Goal: Information Seeking & Learning: Learn about a topic

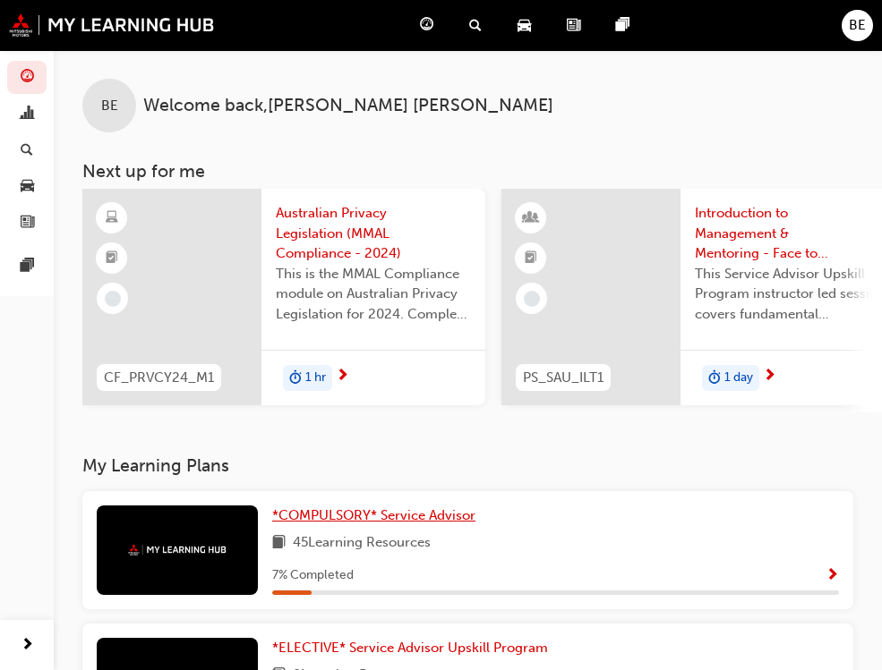
click at [272, 521] on span "*COMPULSORY* Service Advisor" at bounding box center [373, 516] width 203 height 16
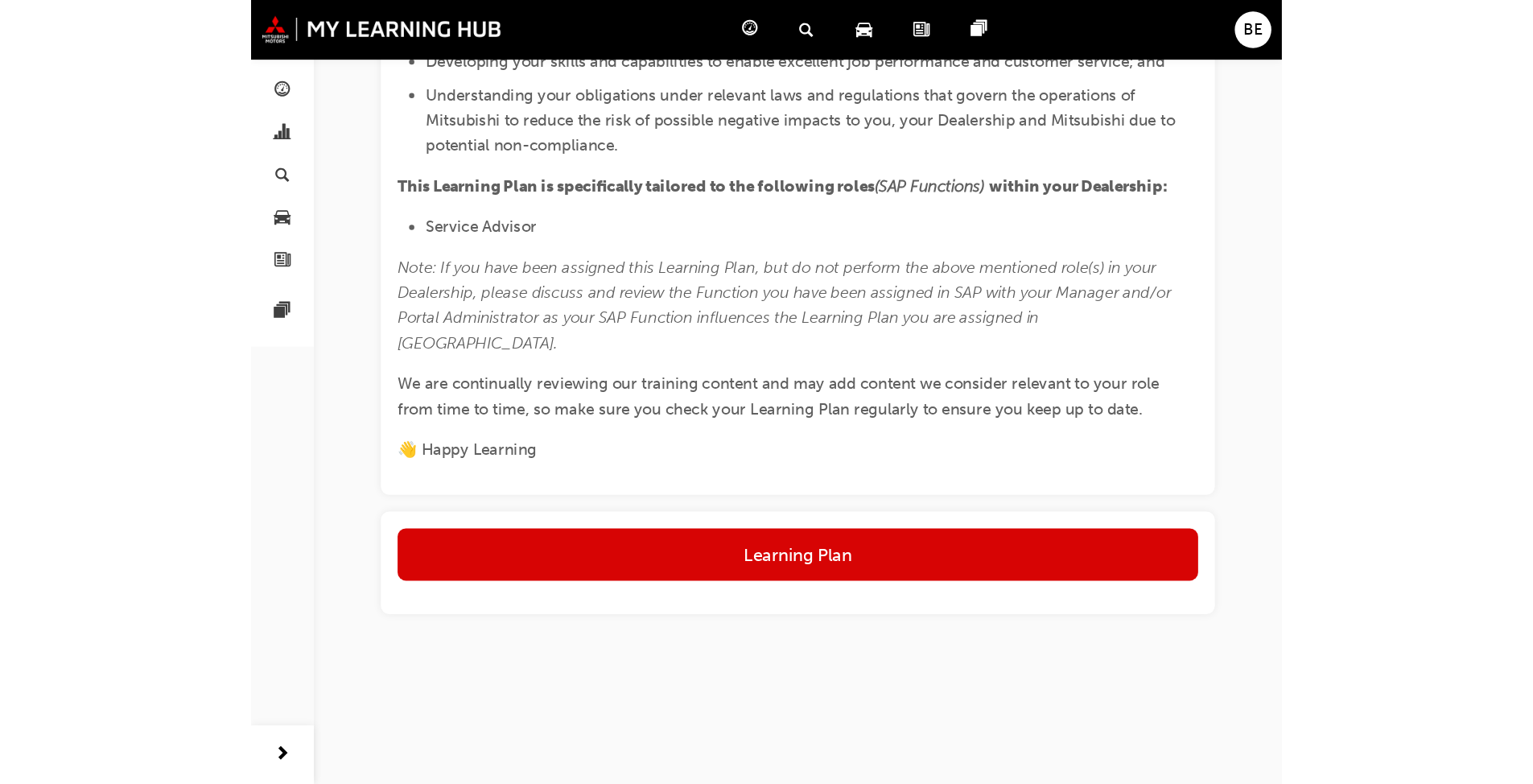
scroll to position [1010, 0]
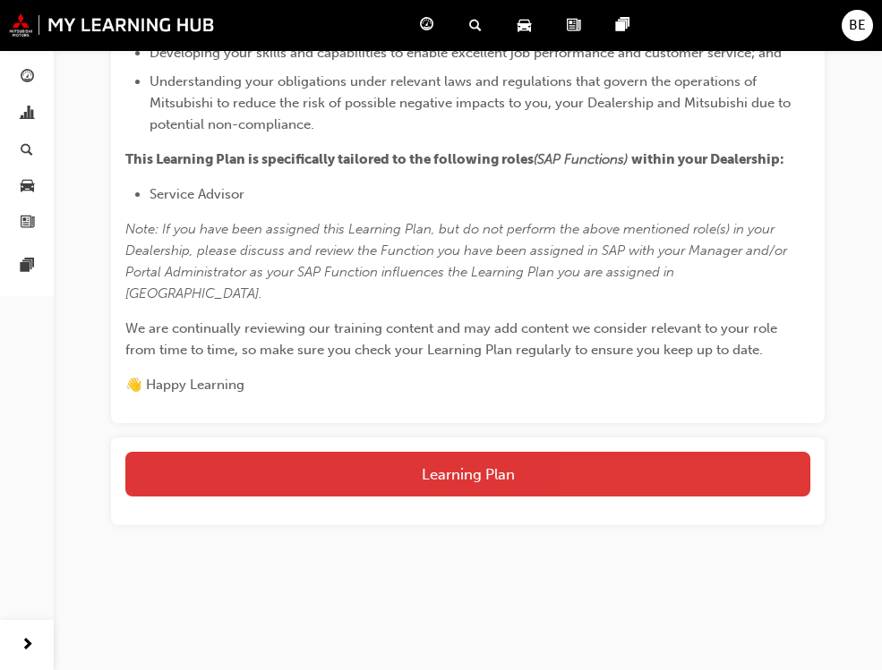
click at [490, 469] on button "Learning Plan" at bounding box center [467, 474] width 685 height 45
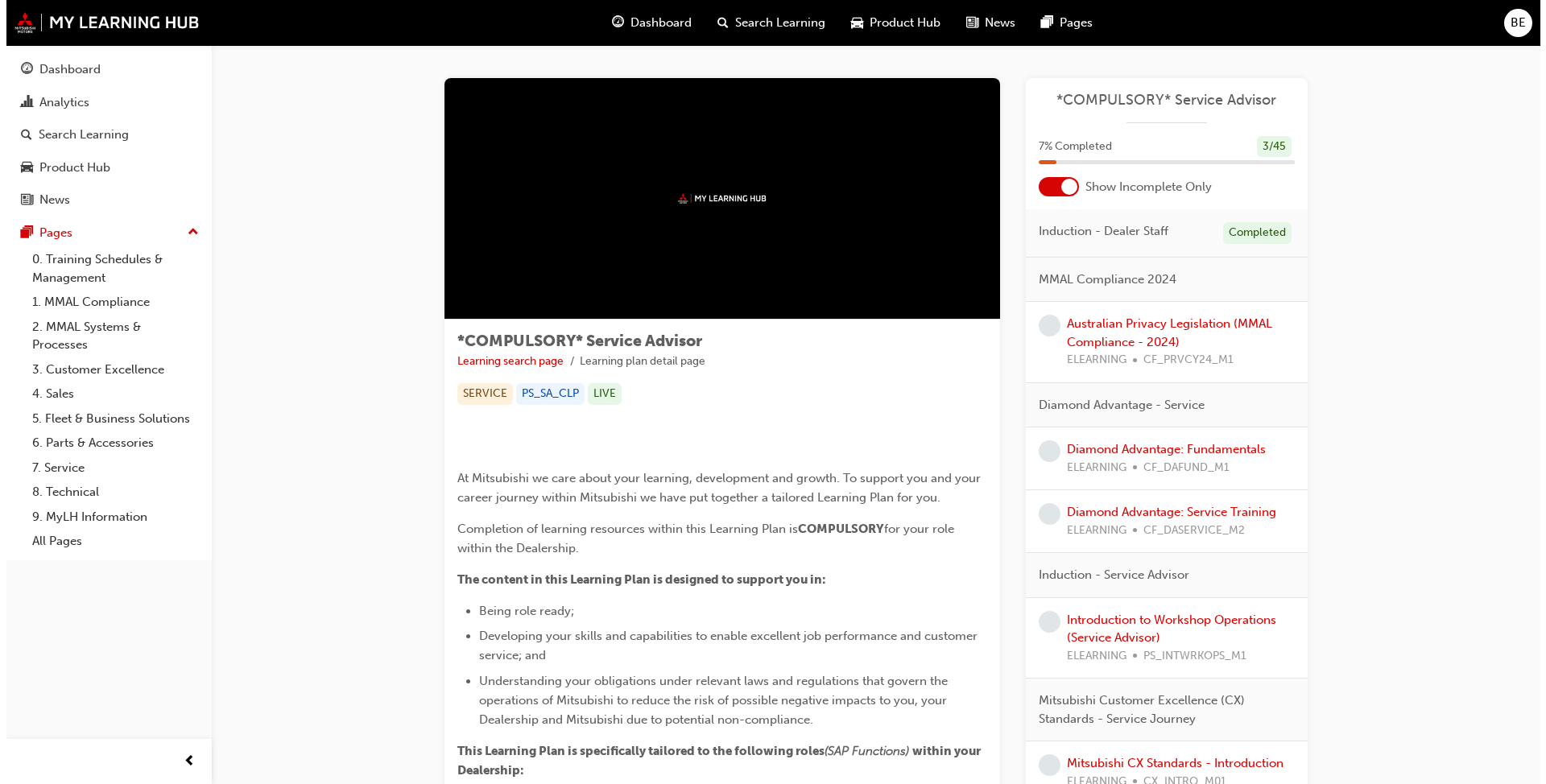
scroll to position [0, 0]
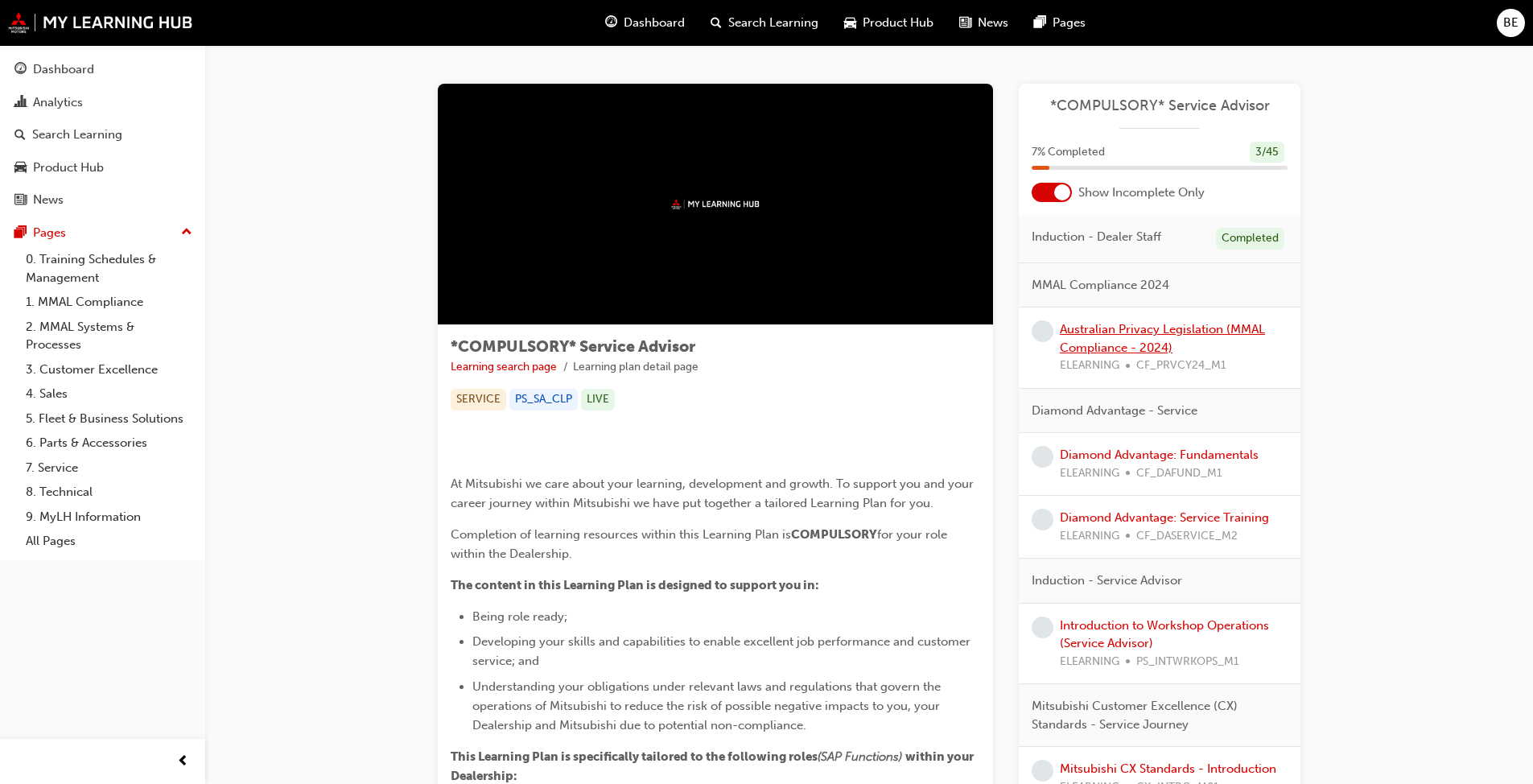
click at [804, 334] on link "Australian Privacy Legislation (MMAL Compliance - 2024)" at bounding box center [1163, 338] width 205 height 33
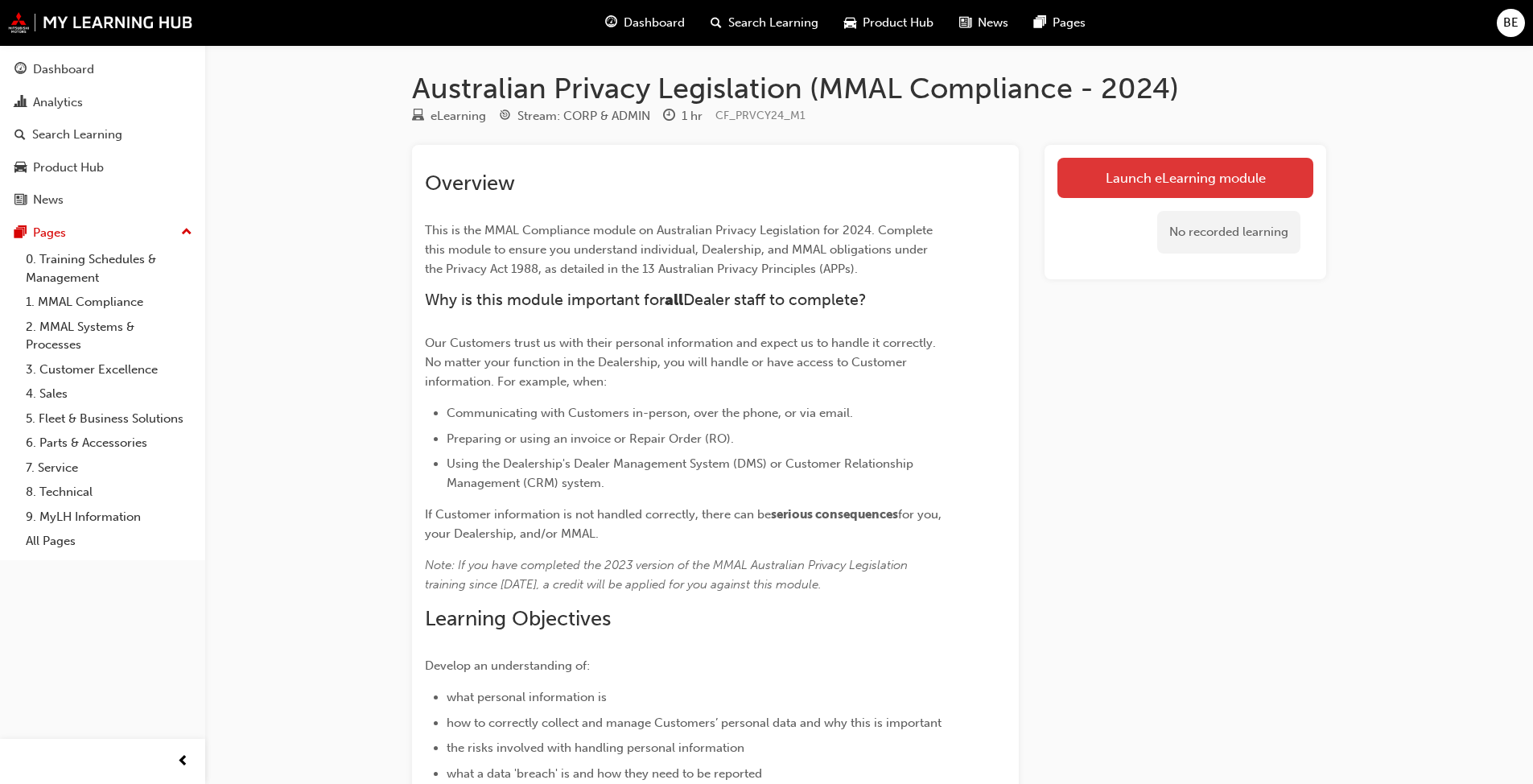
click at [804, 181] on link "Launch eLearning module" at bounding box center [1185, 177] width 256 height 40
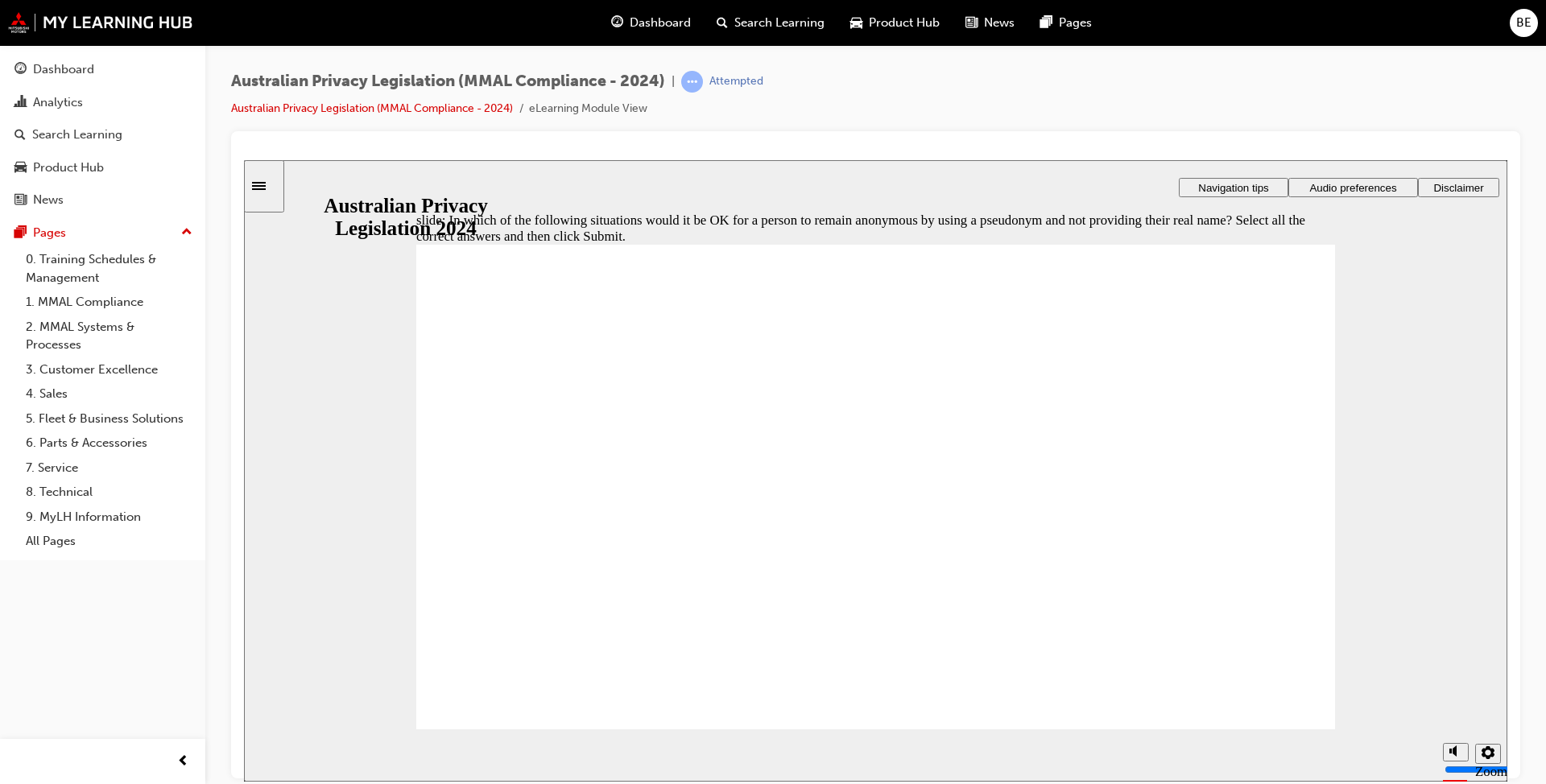
checkbox input "true"
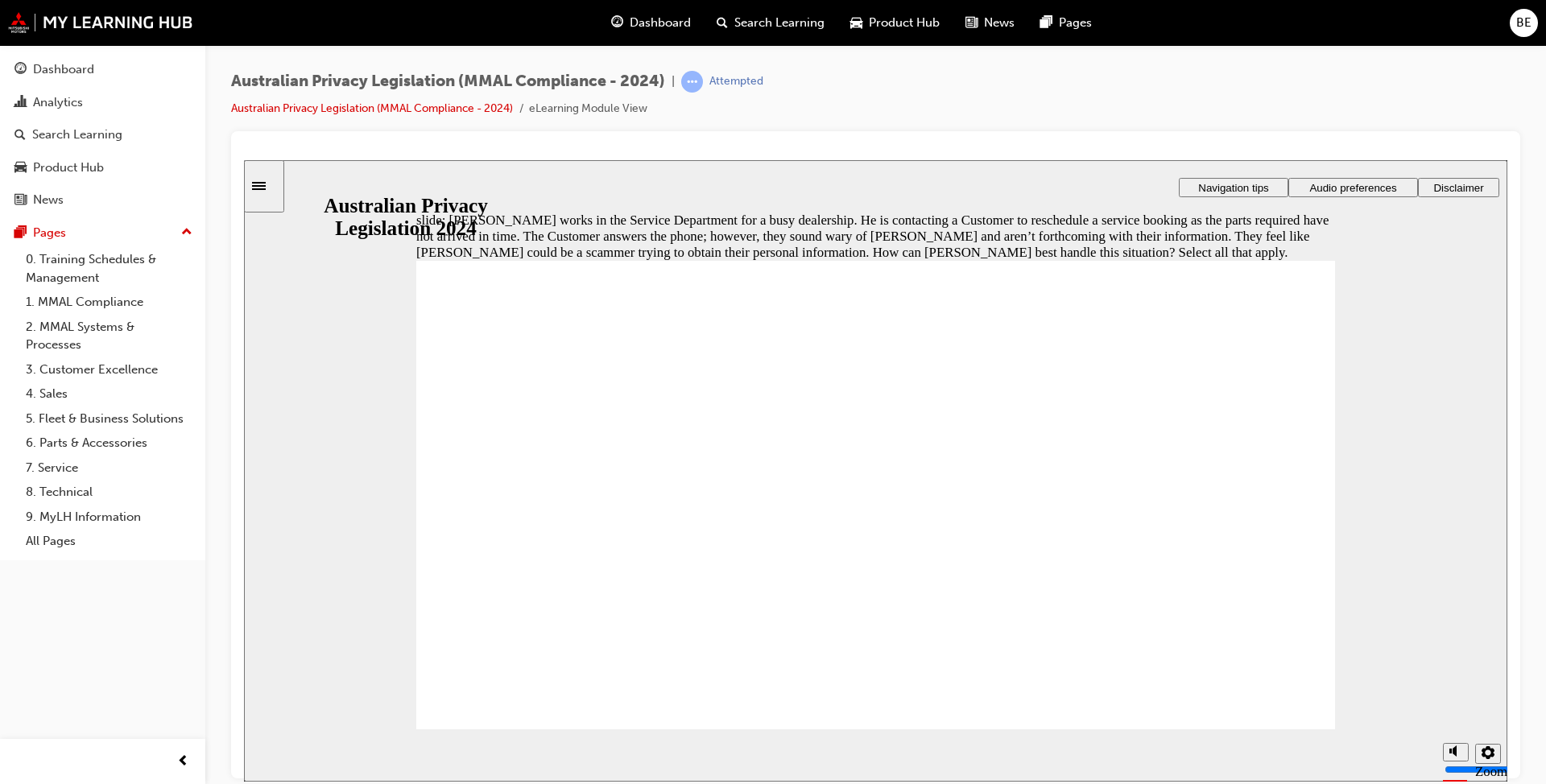
checkbox input "true"
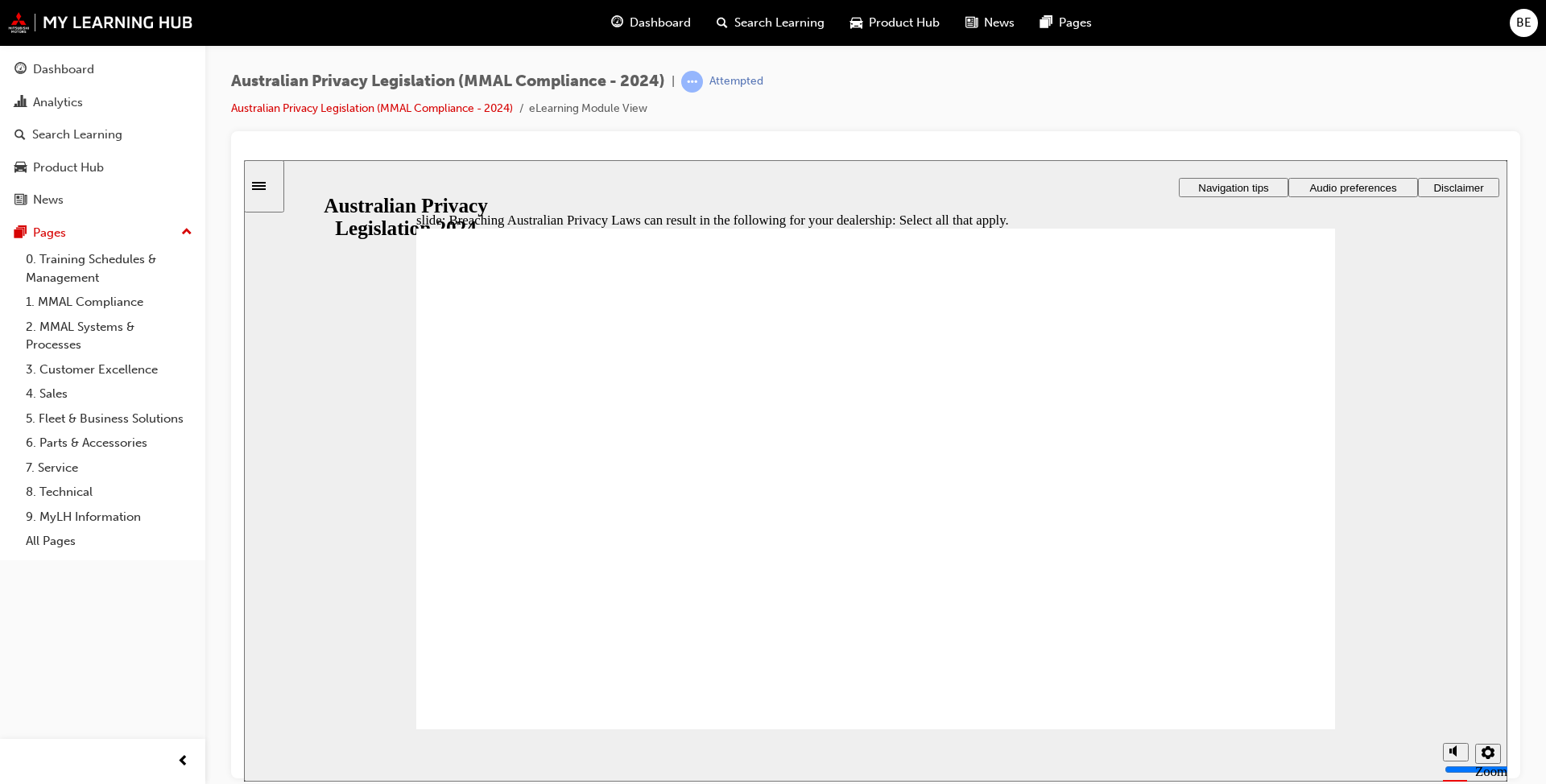
checkbox input "true"
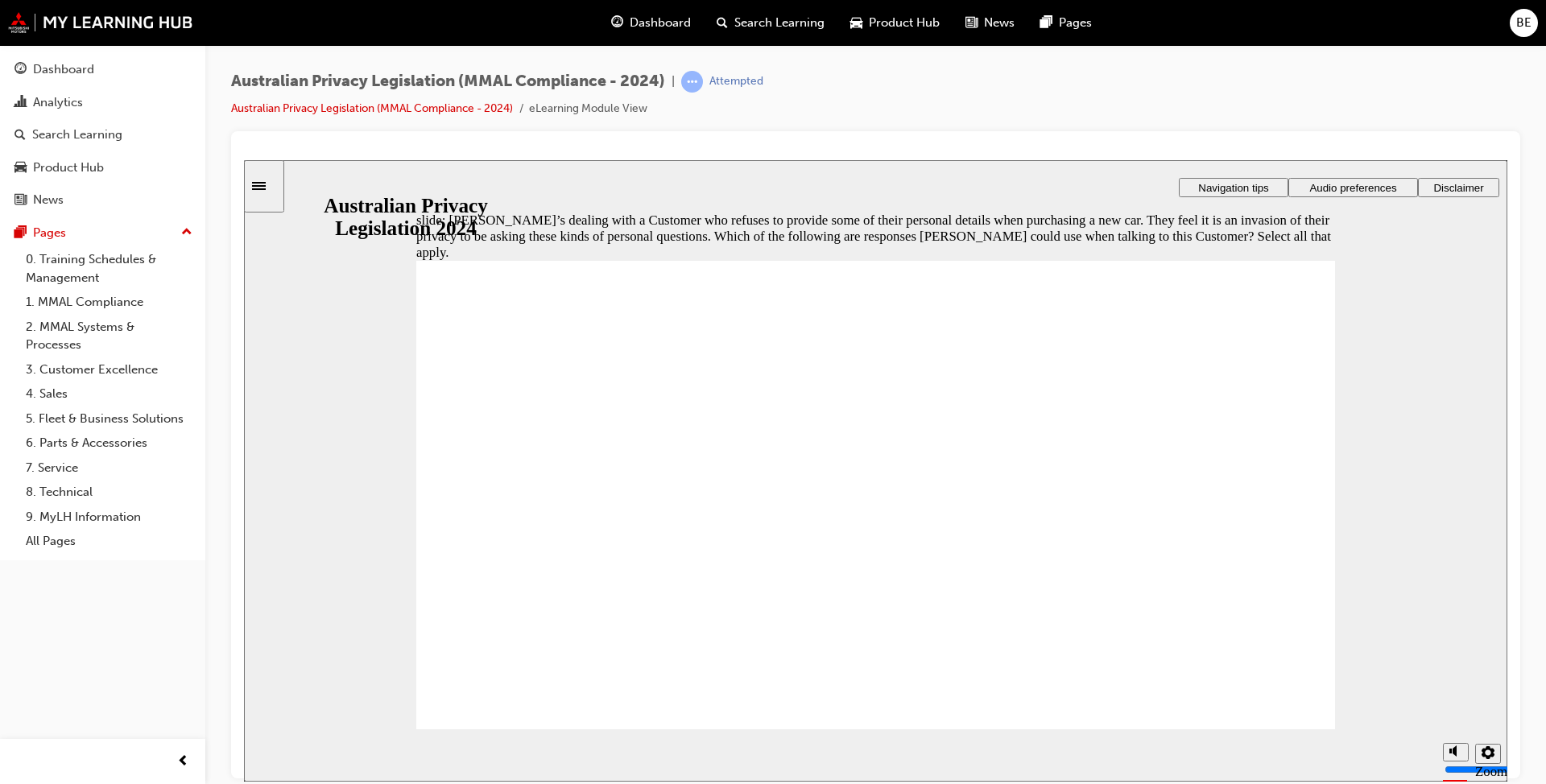
checkbox input "true"
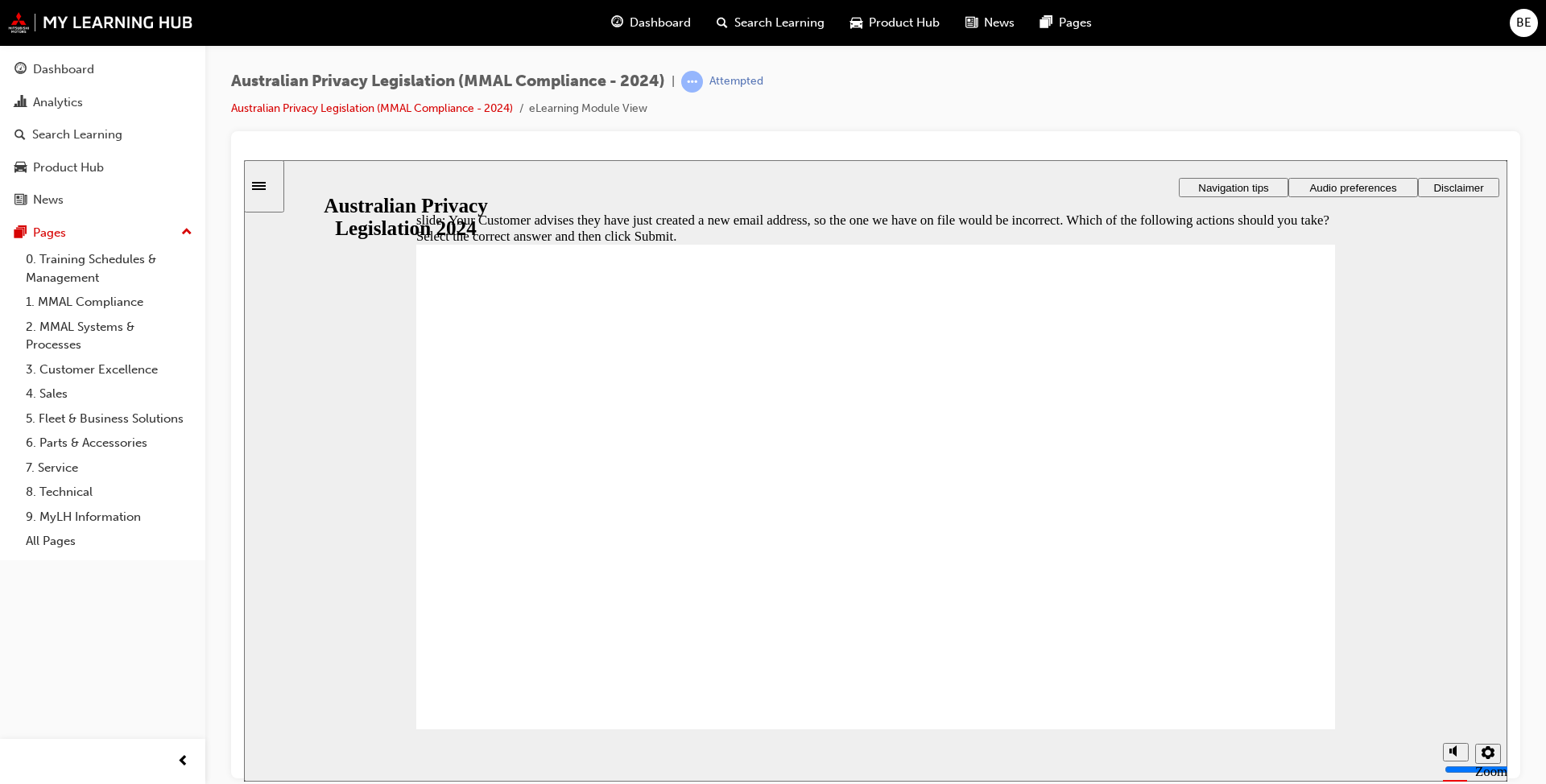
radio input "false"
radio input "true"
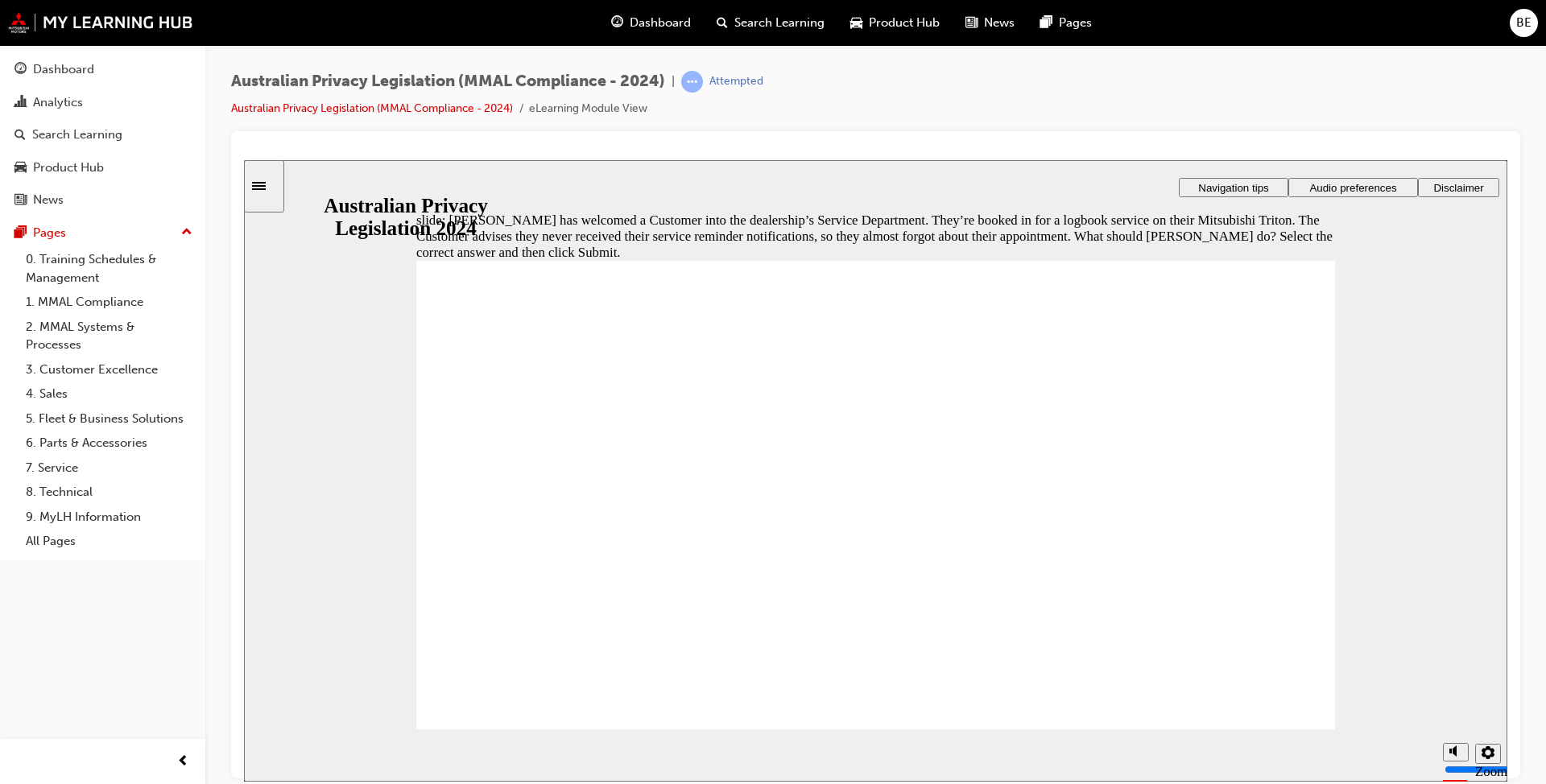
radio input "true"
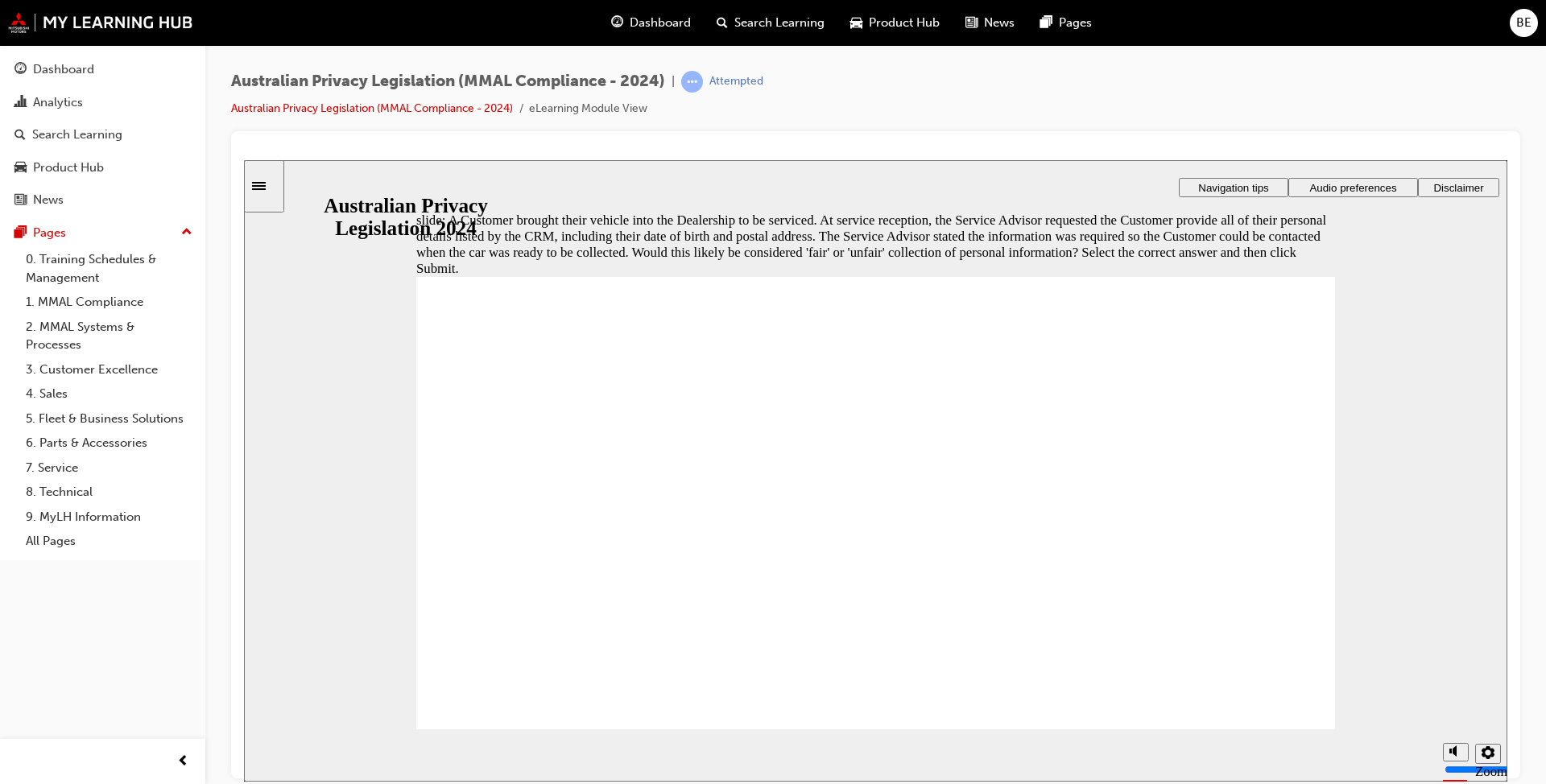
radio input "true"
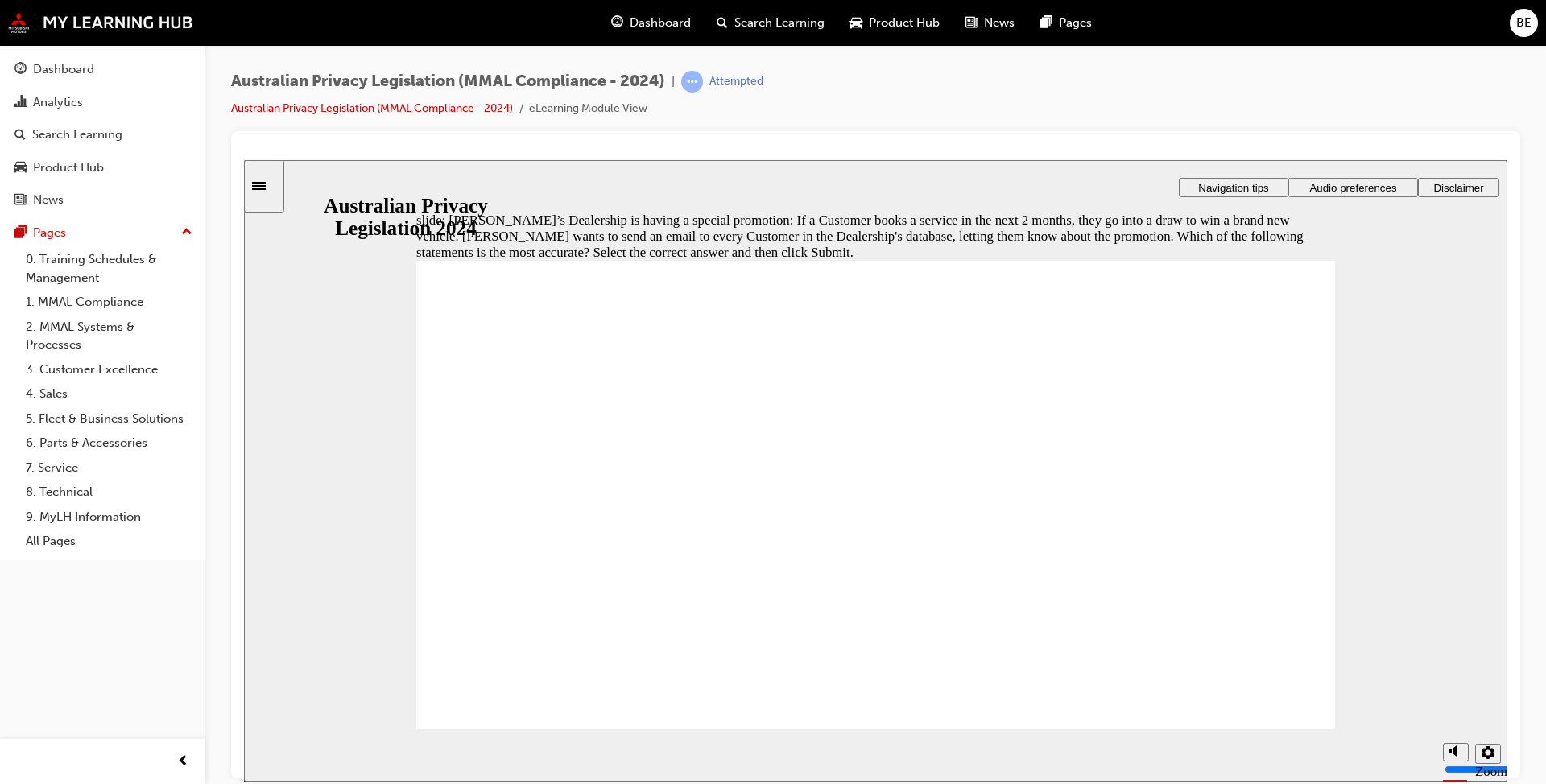
radio input "true"
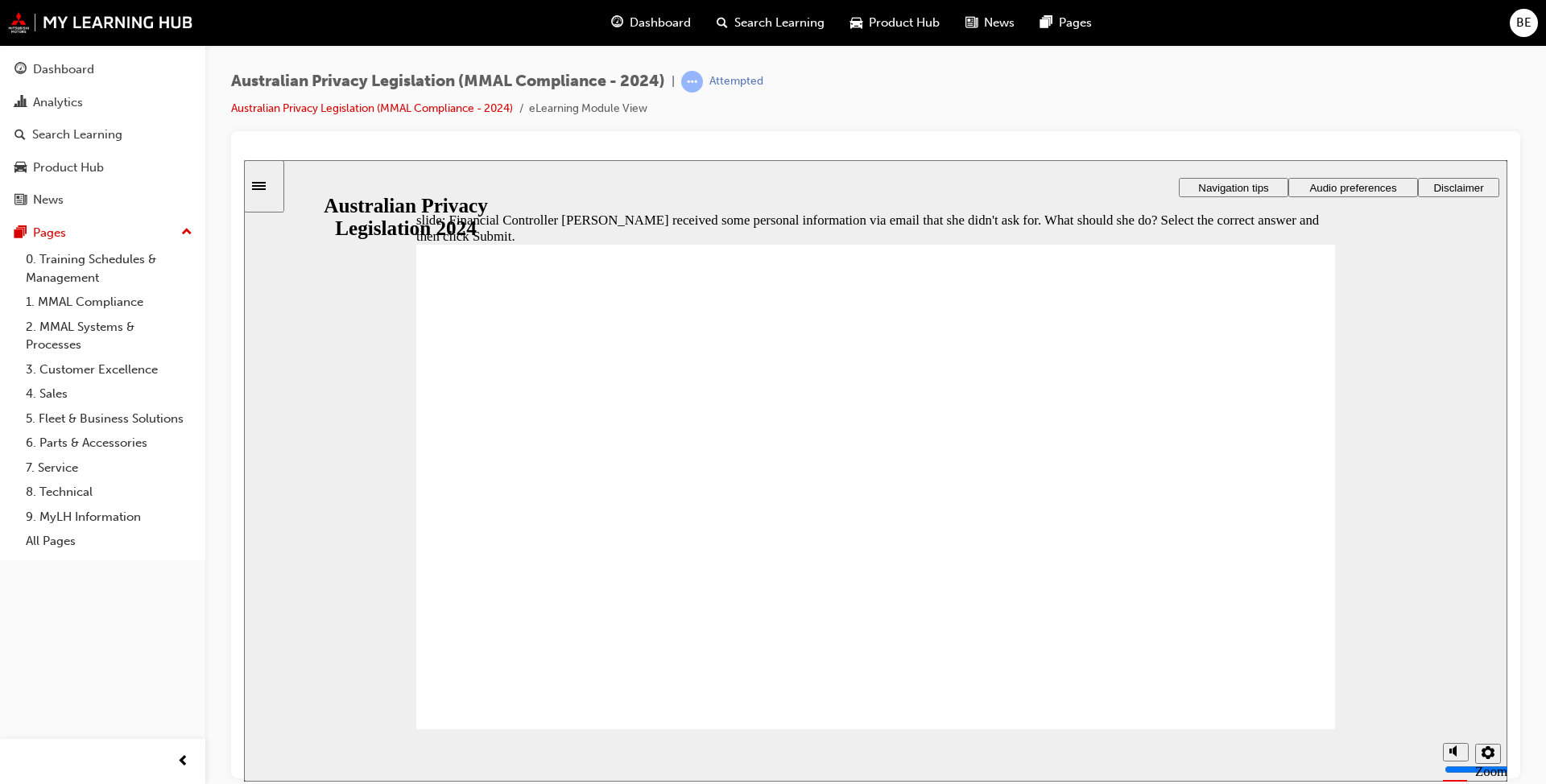
radio input "true"
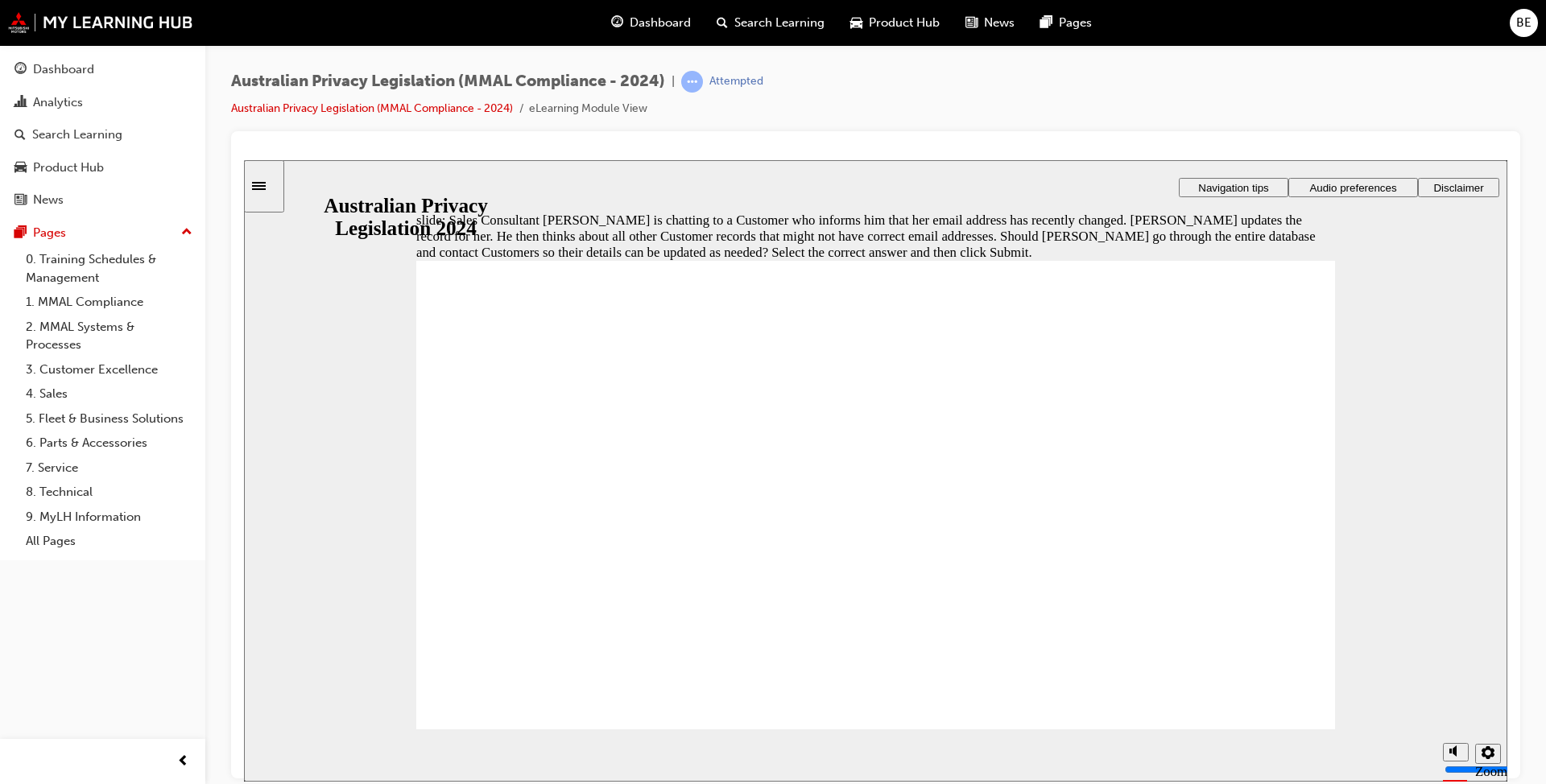
radio input "true"
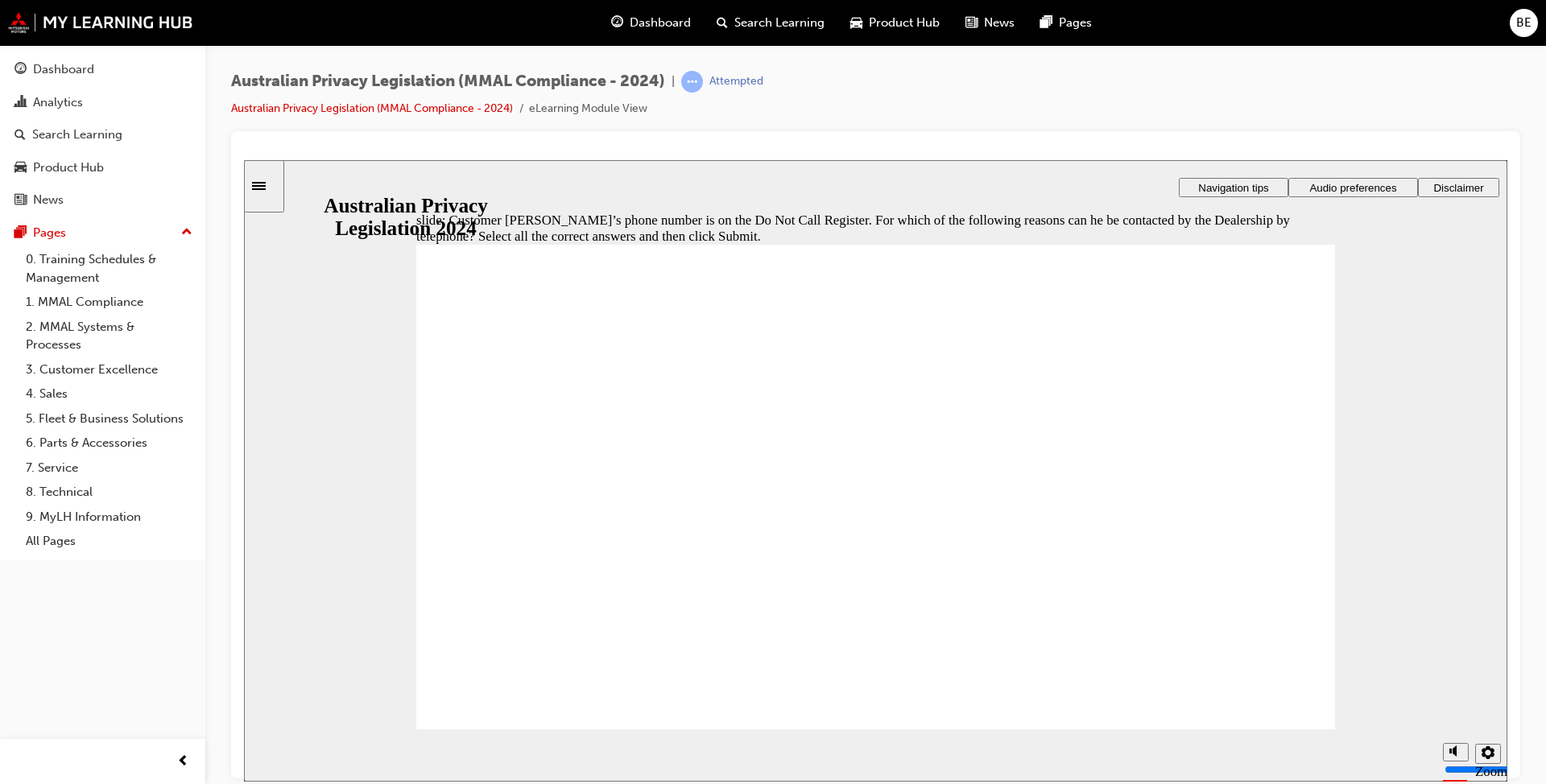
checkbox input "true"
drag, startPoint x: 539, startPoint y: 678, endPoint x: 543, endPoint y: 686, distance: 8.9
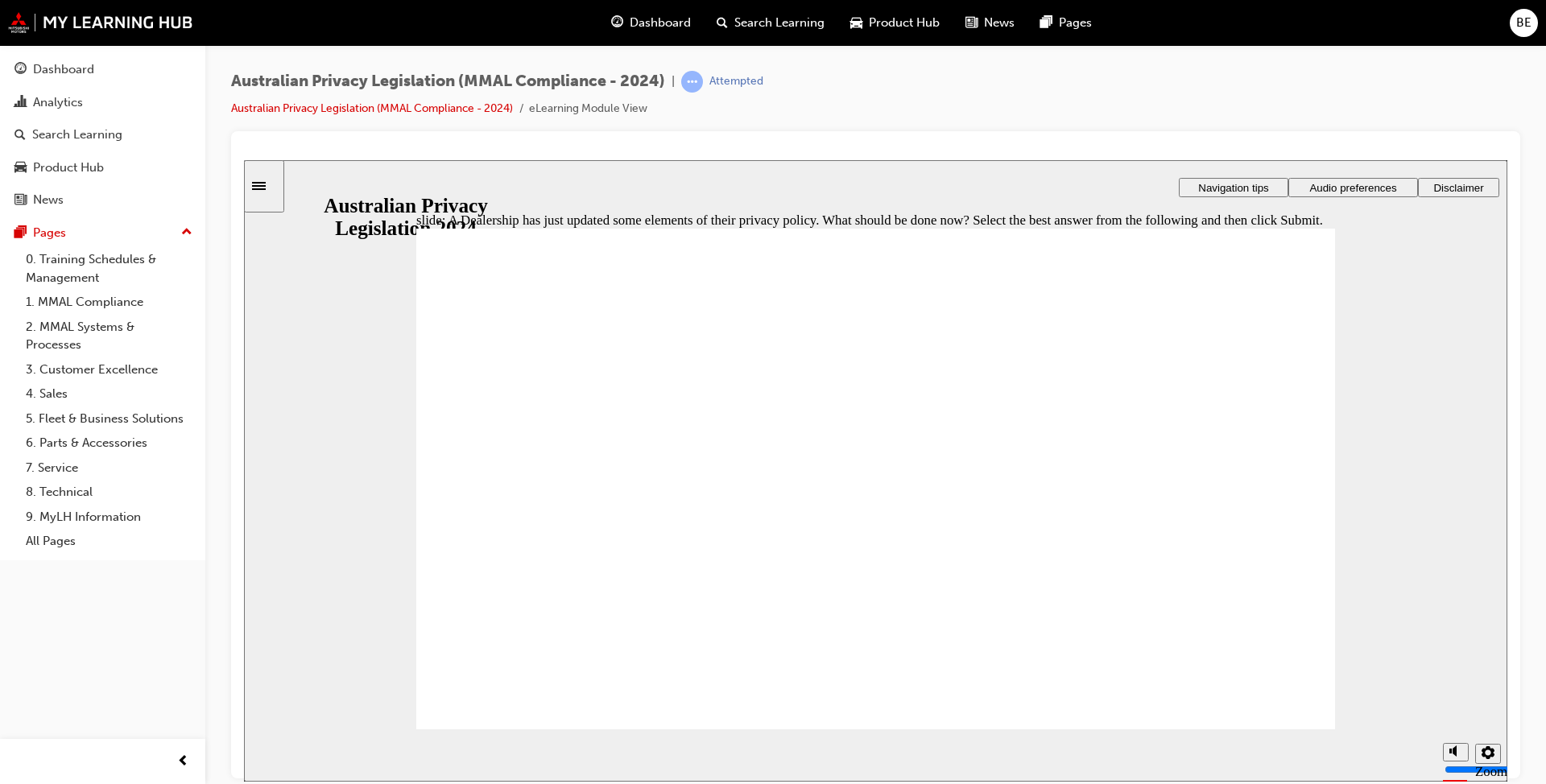
radio input "false"
radio input "true"
radio input "false"
radio input "true"
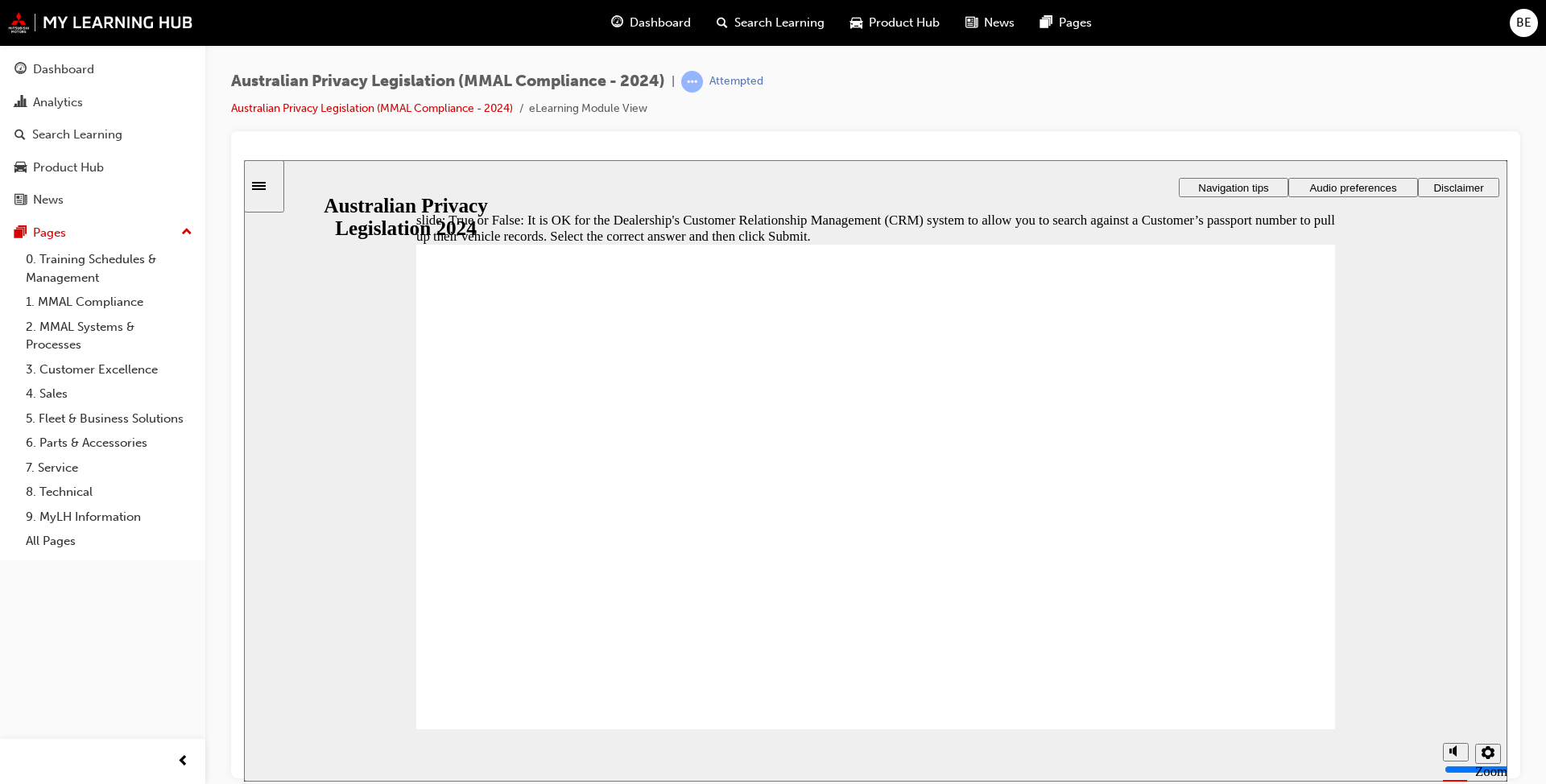
radio input "true"
radio input "false"
radio input "true"
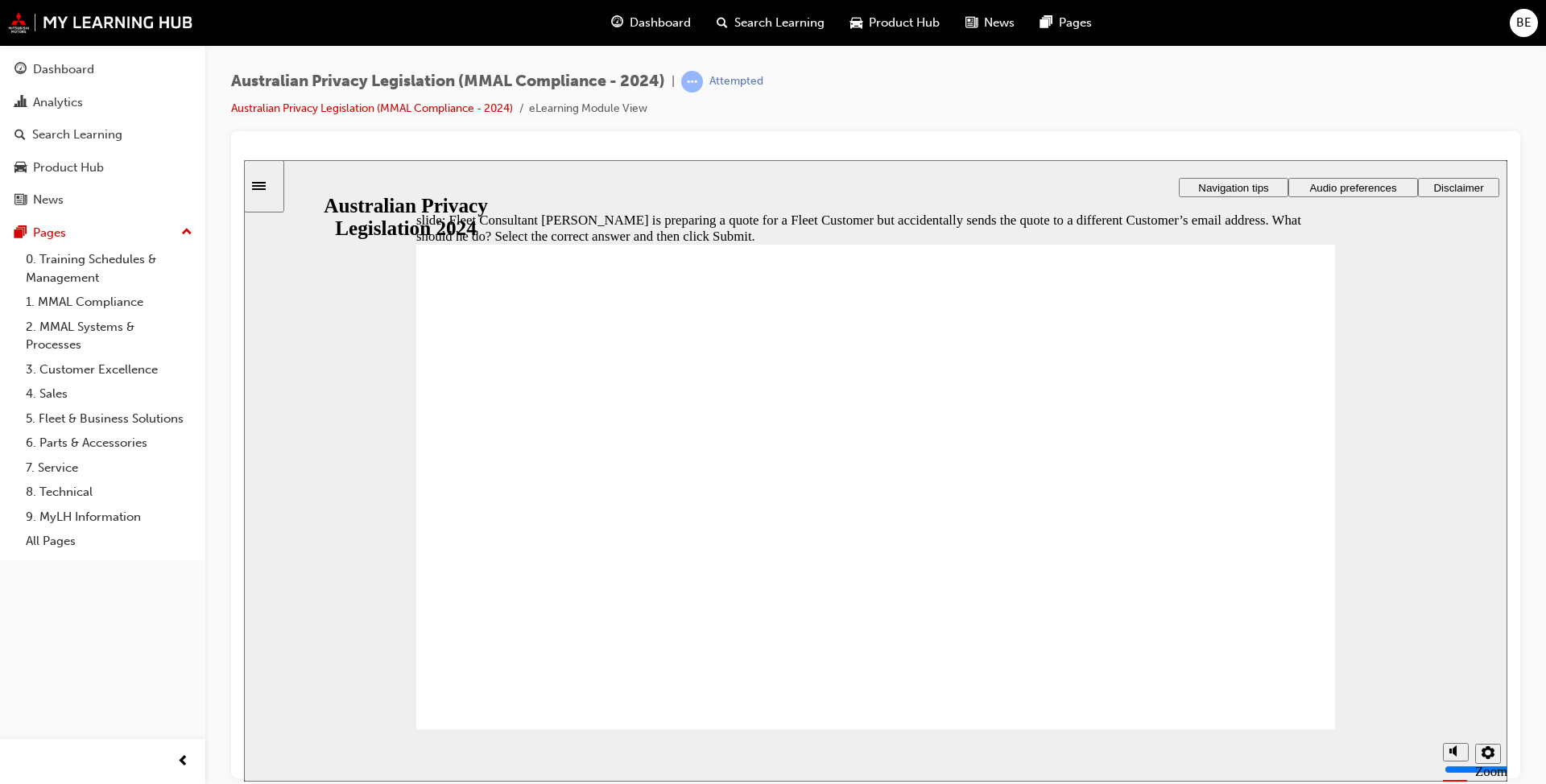
drag, startPoint x: 548, startPoint y: 691, endPoint x: 662, endPoint y: 671, distance: 115.7
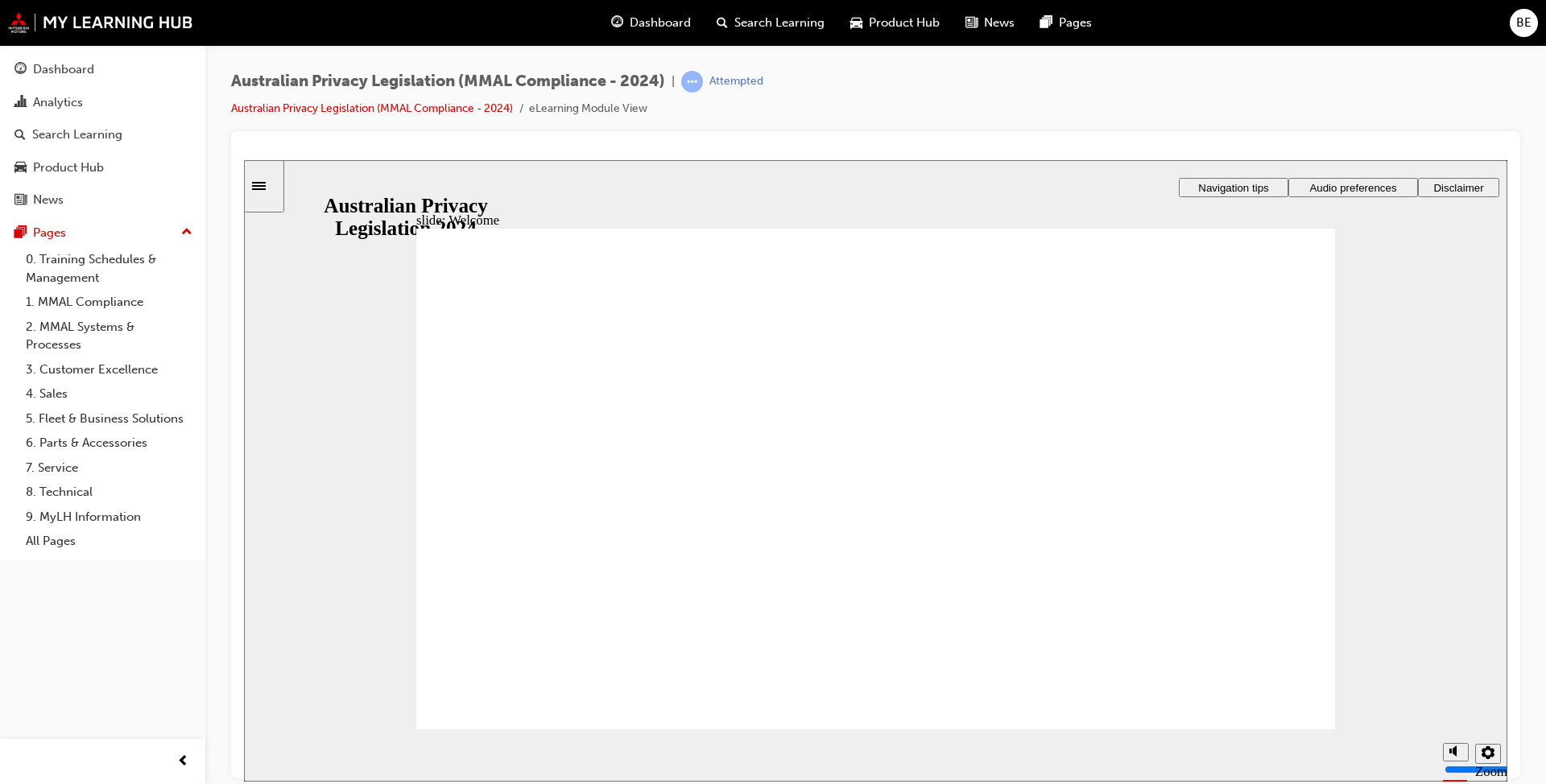
checkbox input "true"
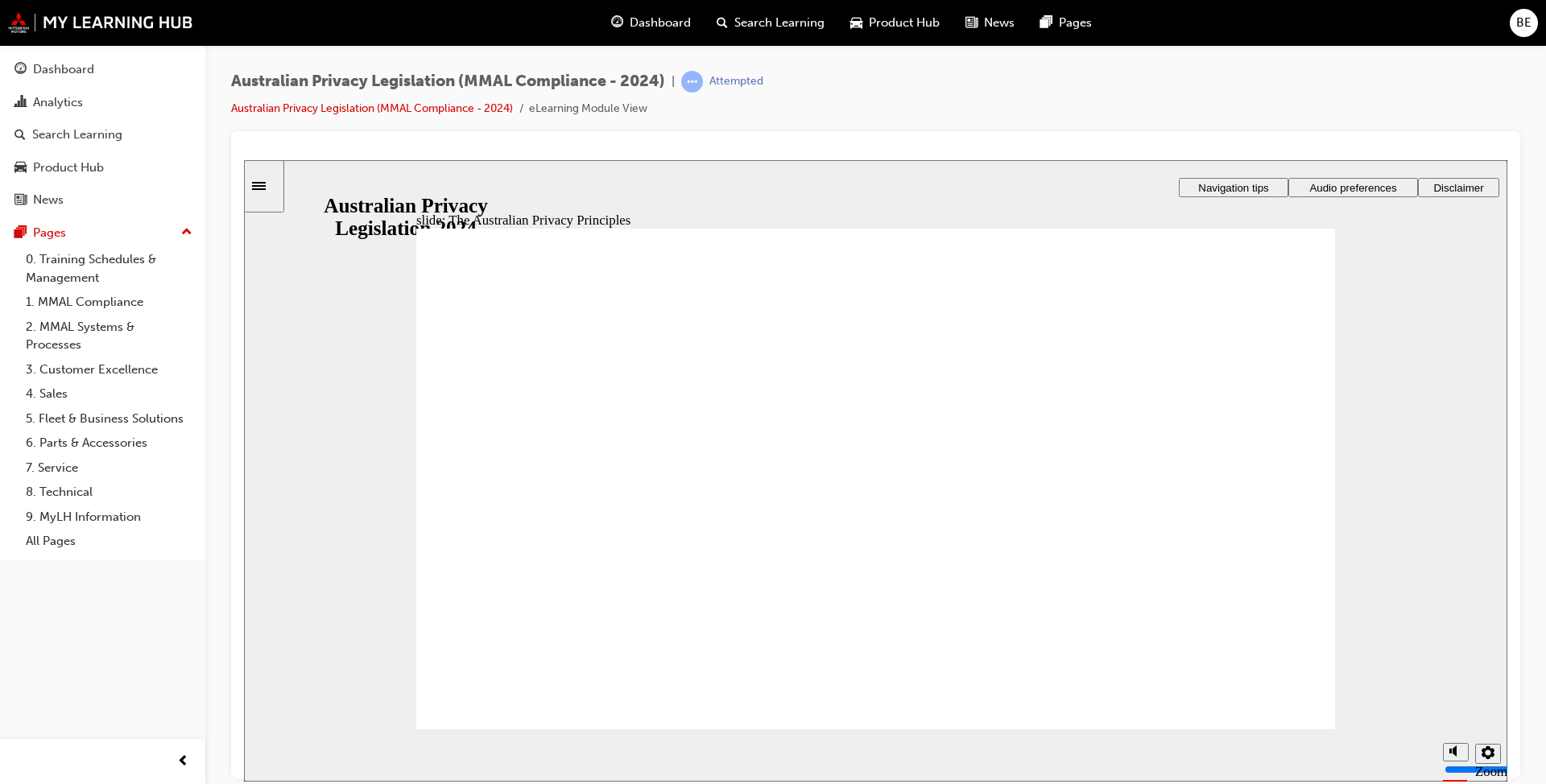
drag, startPoint x: 852, startPoint y: 414, endPoint x: 844, endPoint y: 418, distance: 8.9
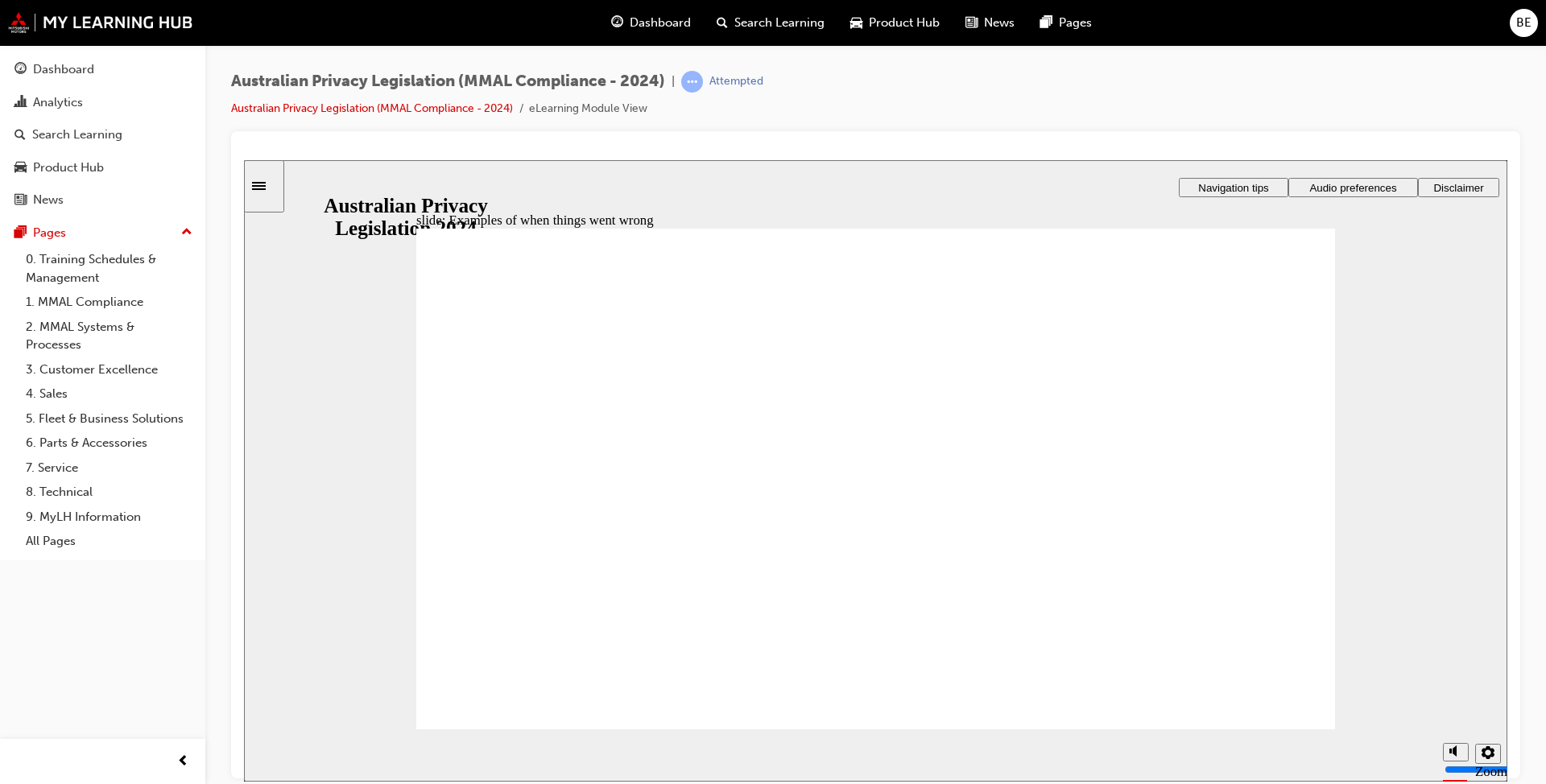
radio input "true"
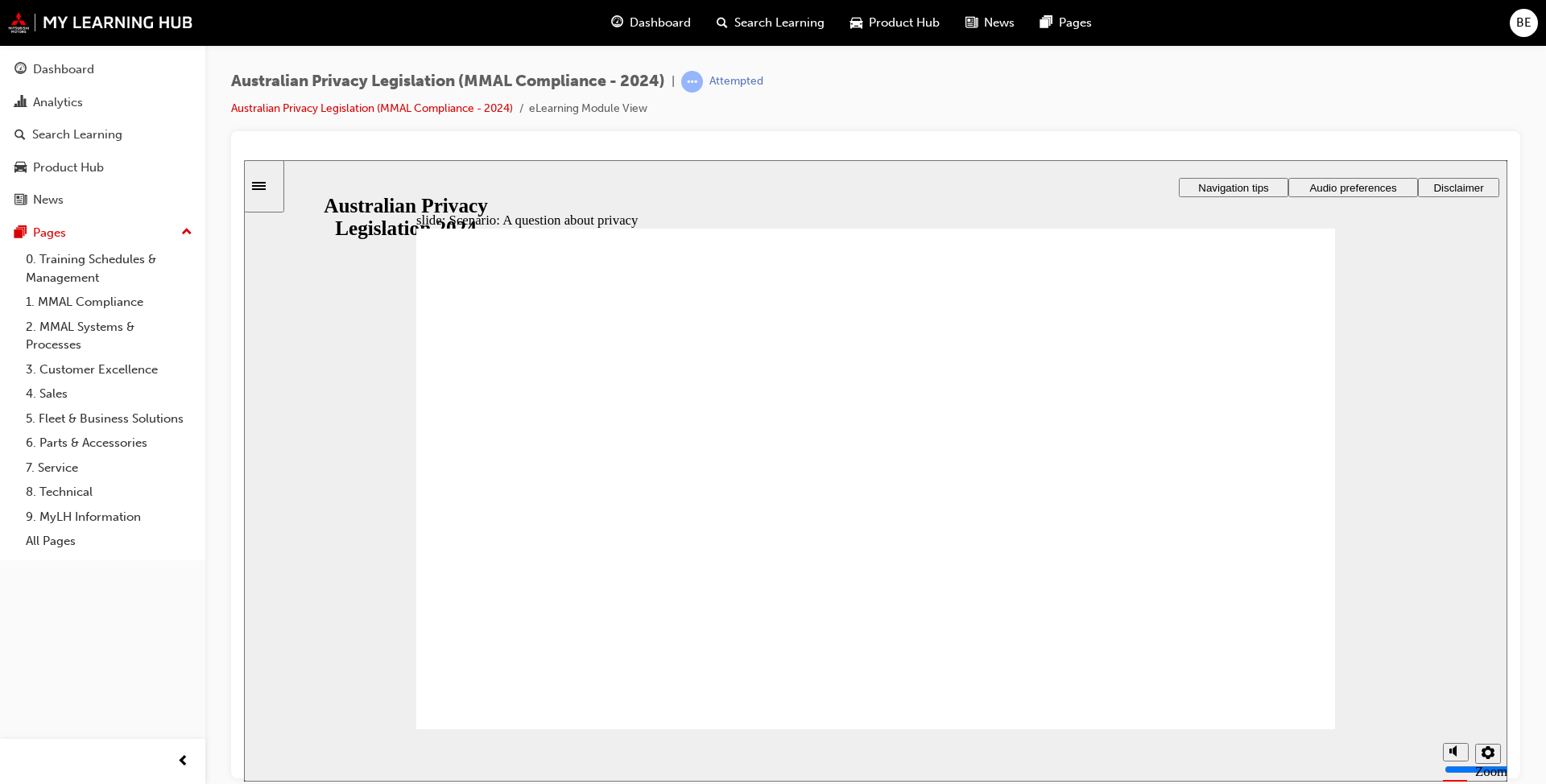
drag, startPoint x: 1148, startPoint y: 543, endPoint x: 1178, endPoint y: 543, distance: 30.0
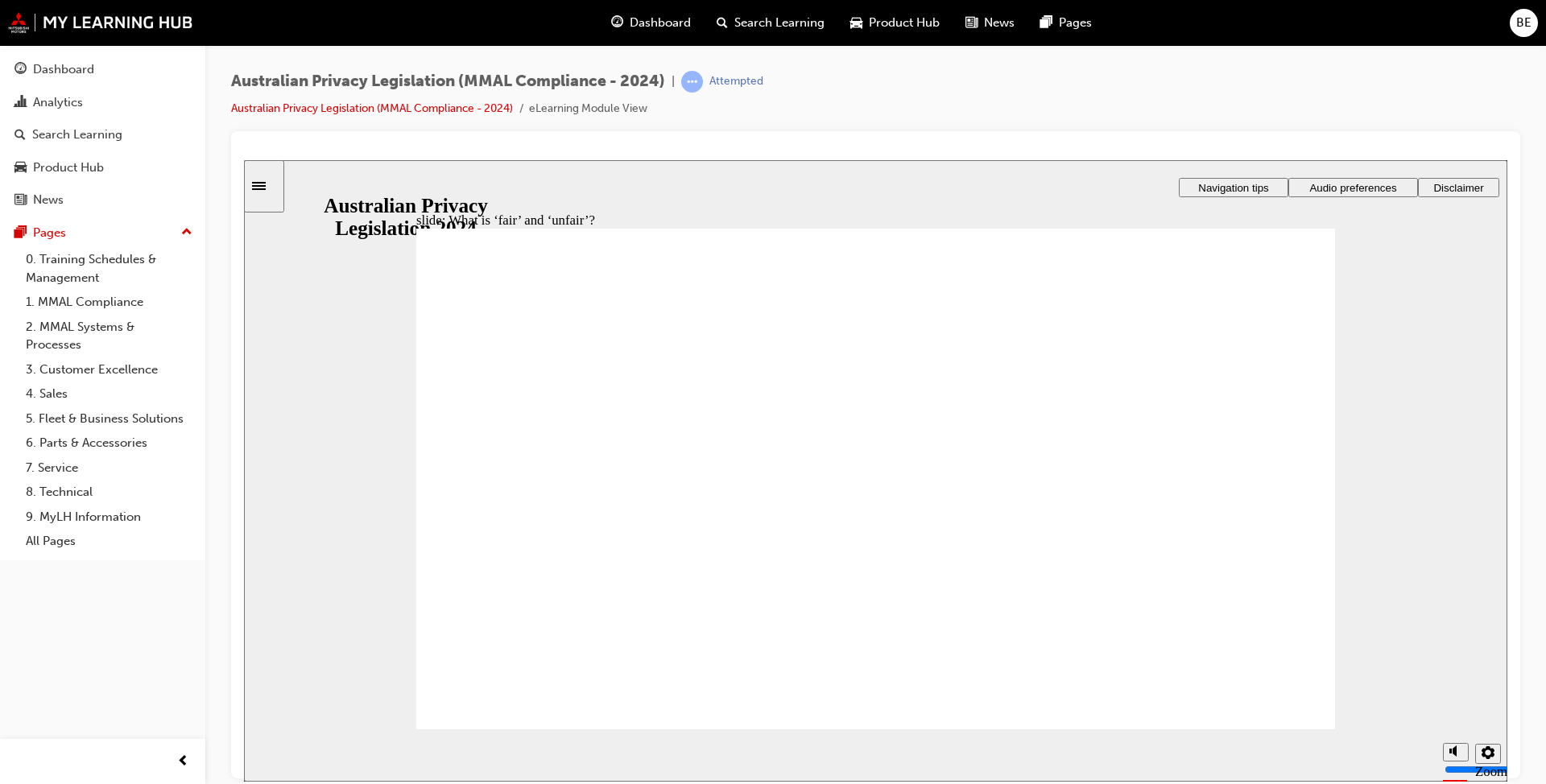
drag, startPoint x: 881, startPoint y: 443, endPoint x: 1144, endPoint y: 566, distance: 290.3
drag, startPoint x: 854, startPoint y: 426, endPoint x: 573, endPoint y: 530, distance: 299.6
drag, startPoint x: 856, startPoint y: 426, endPoint x: 1123, endPoint y: 549, distance: 294.0
